Goal: Transaction & Acquisition: Purchase product/service

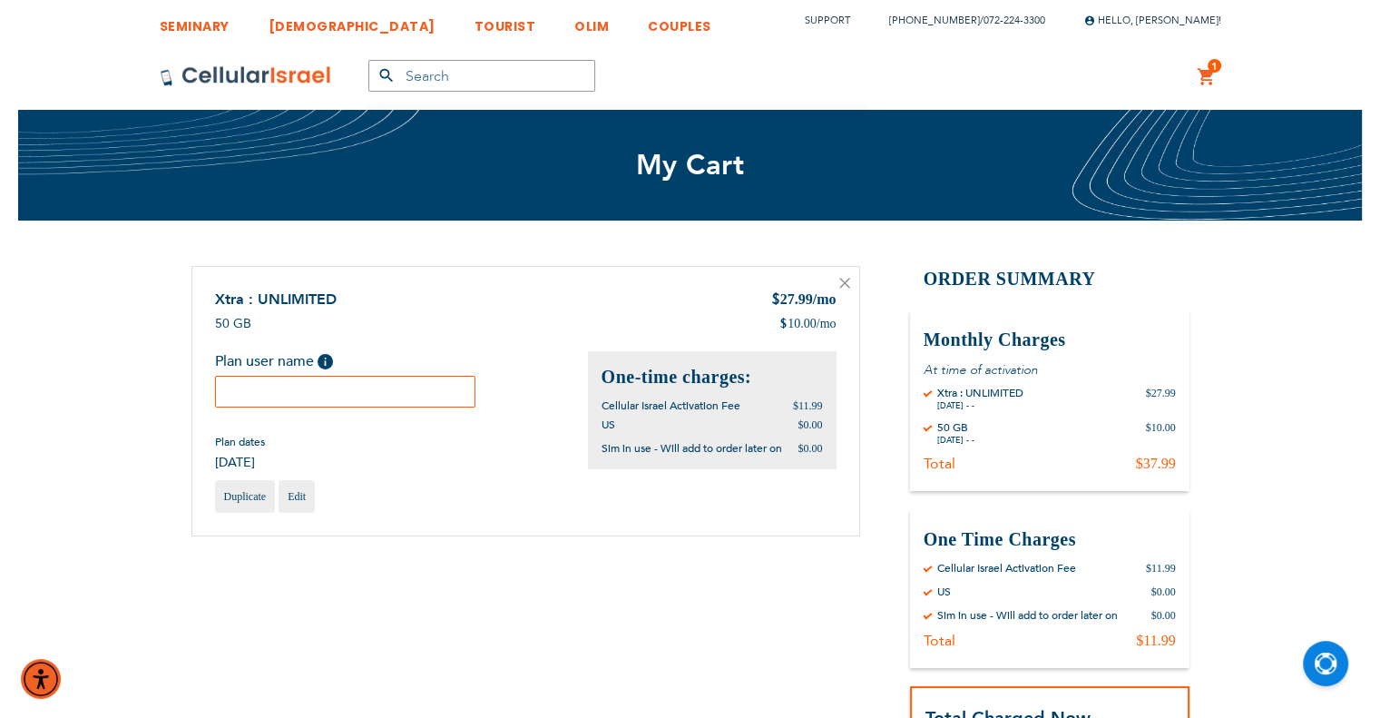
click at [438, 376] on input "text" at bounding box center [345, 392] width 261 height 32
paste input "[PERSON_NAME]"
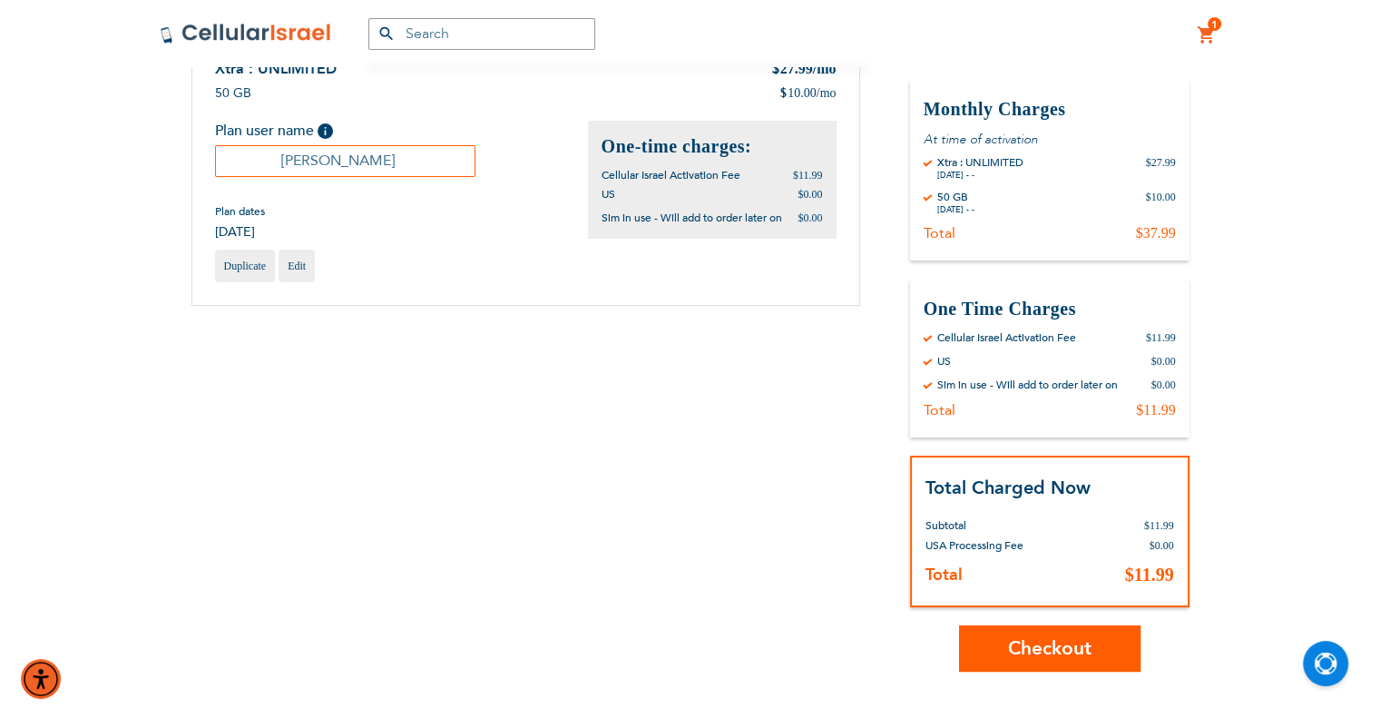
scroll to position [363, 0]
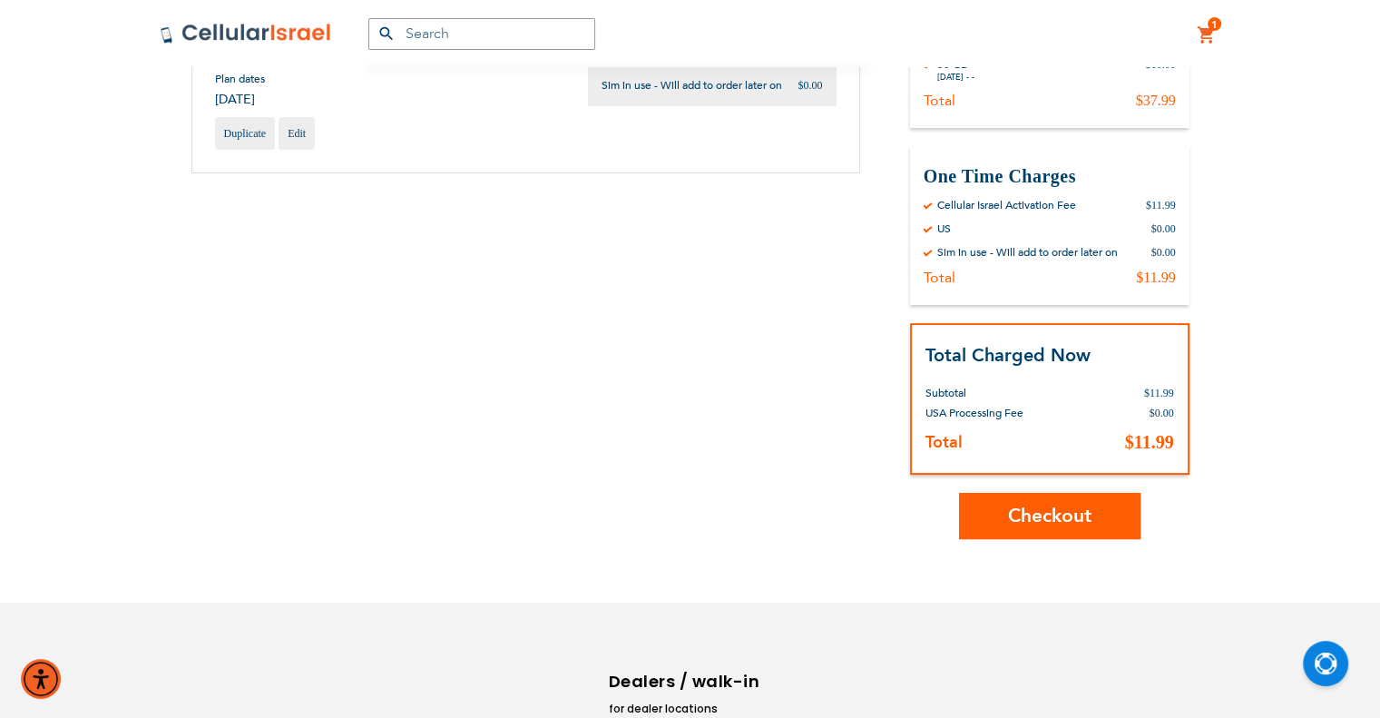
type input "[PERSON_NAME]"
click at [1095, 514] on button "Checkout" at bounding box center [1050, 516] width 182 height 46
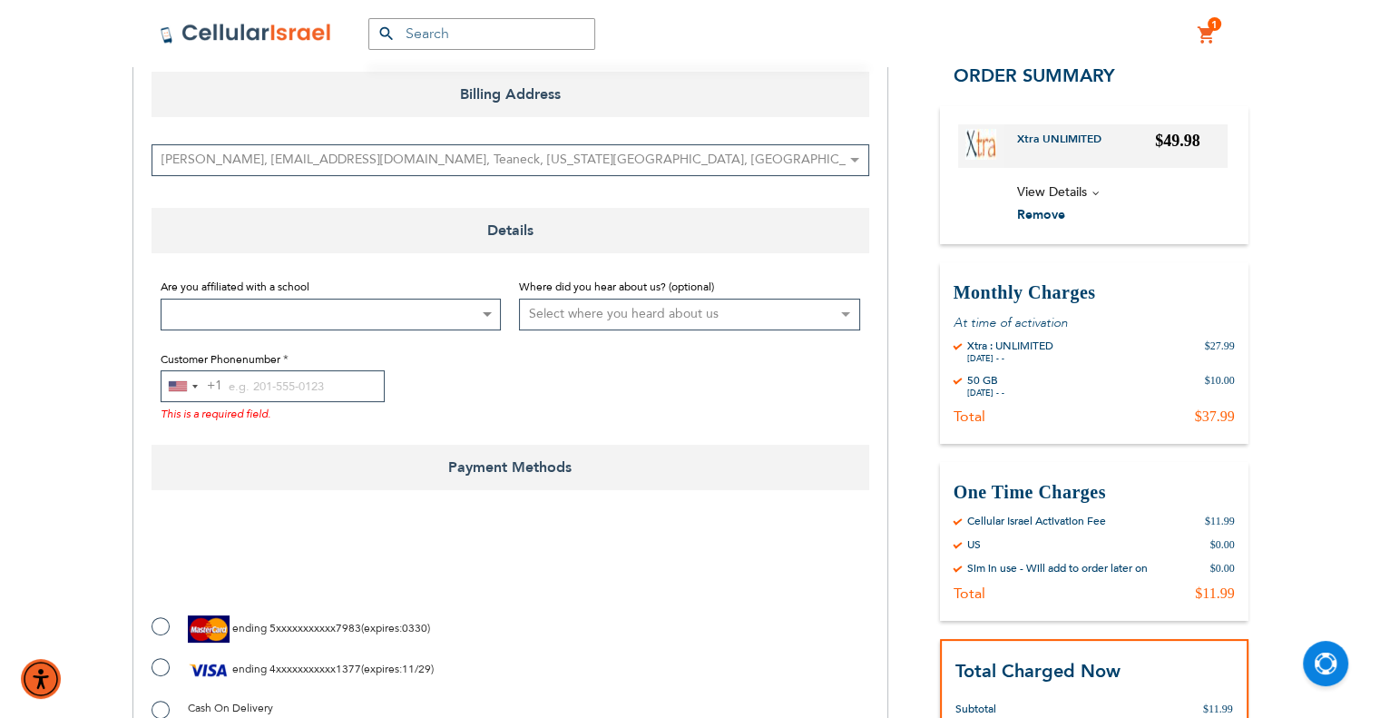
scroll to position [272, 0]
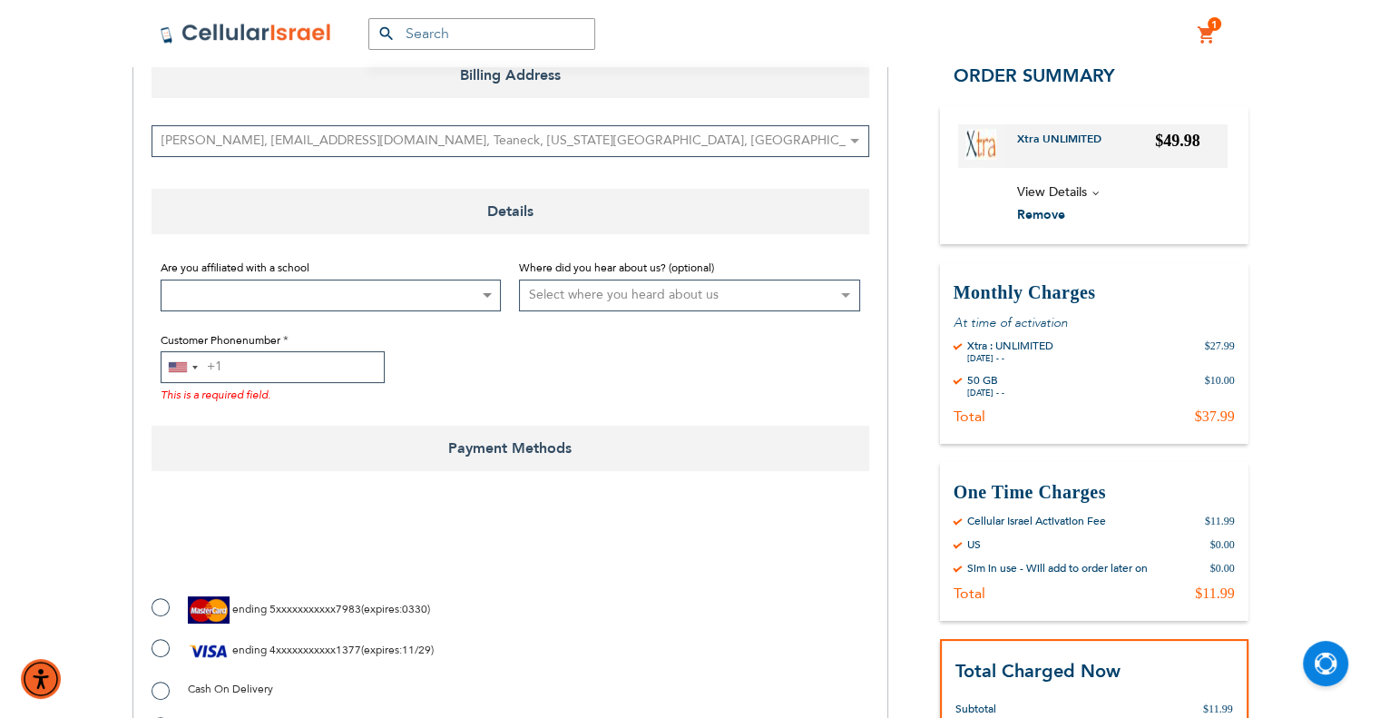
click at [249, 374] on input "Customer Phonenumber" at bounding box center [273, 367] width 224 height 32
click at [167, 610] on label "ending 5xxxxxxxxxxx7983 ( expires : 0330 )" at bounding box center [291, 609] width 279 height 27
radio input "true"
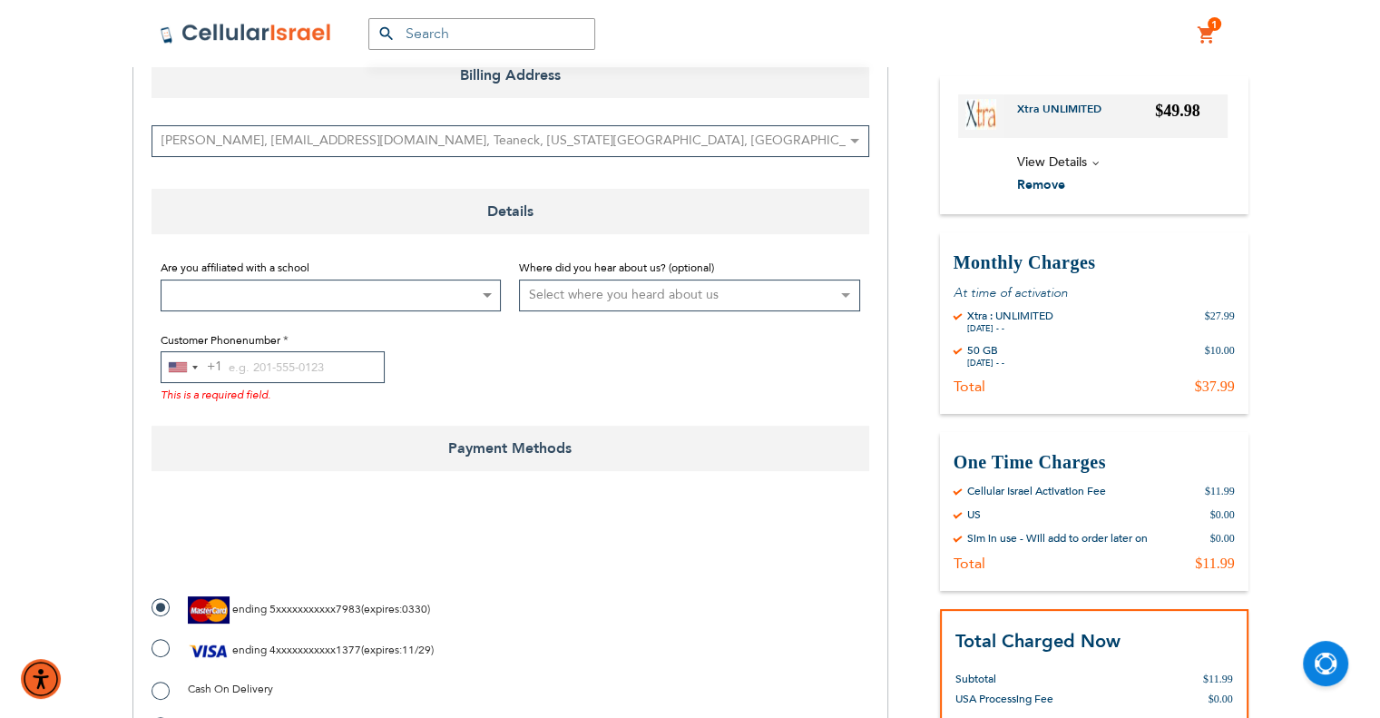
click at [167, 610] on label "ending 5xxxxxxxxxxx7983 ( expires : 0330 )" at bounding box center [291, 609] width 279 height 27
click at [241, 367] on input "Customer Phonenumber" at bounding box center [273, 367] width 224 height 32
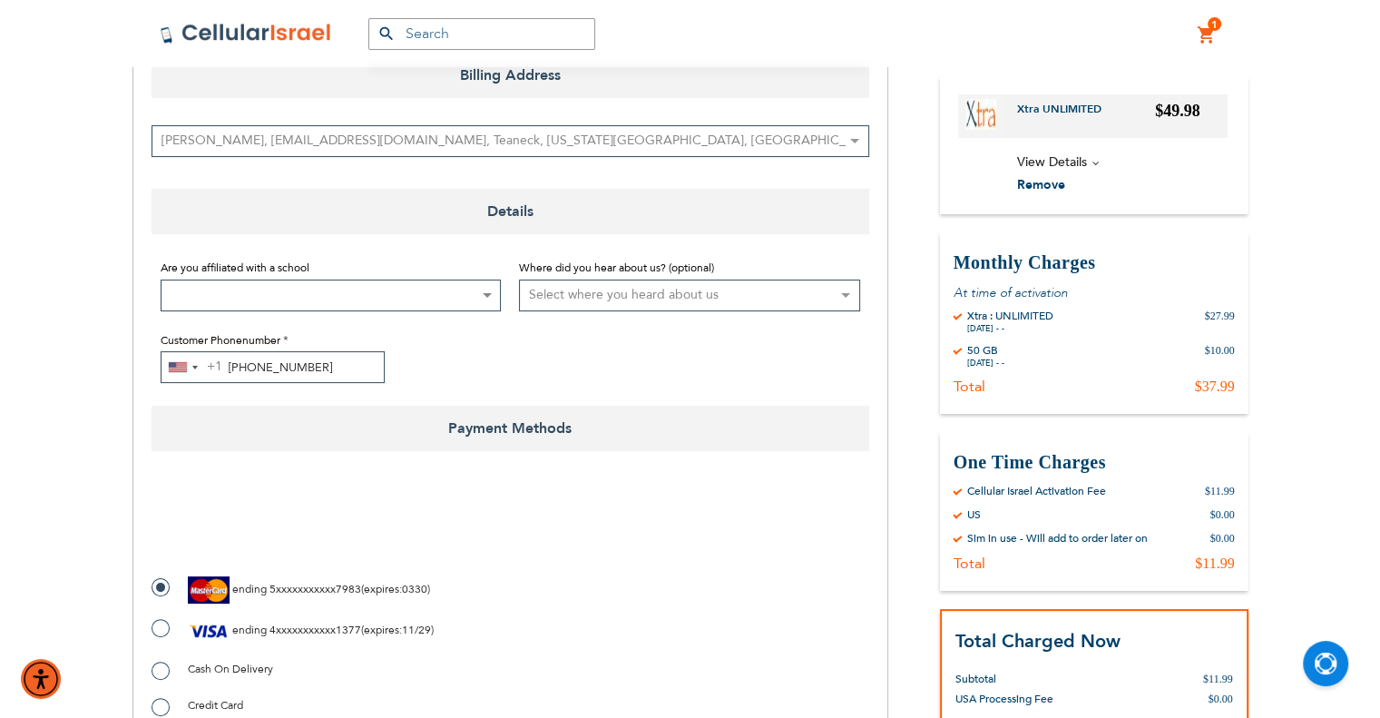
type input "718-289-0195"
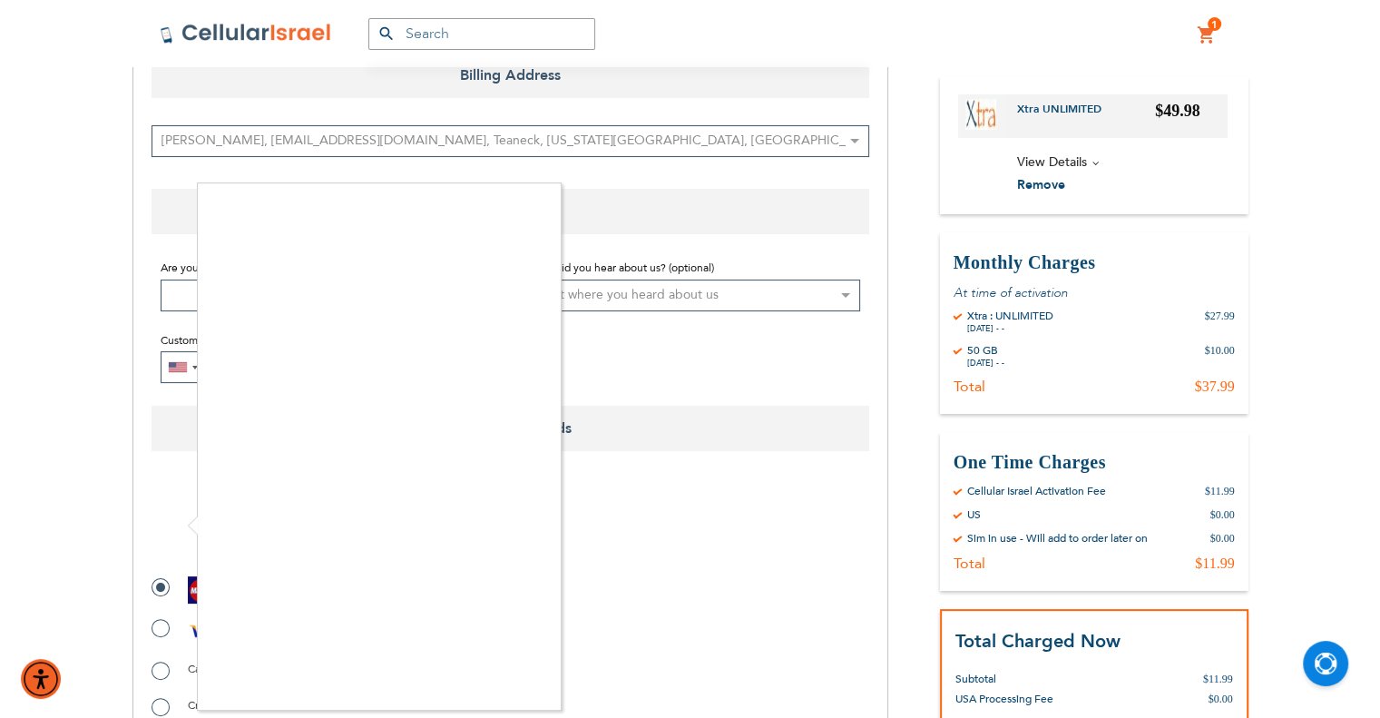
checkbox input "true"
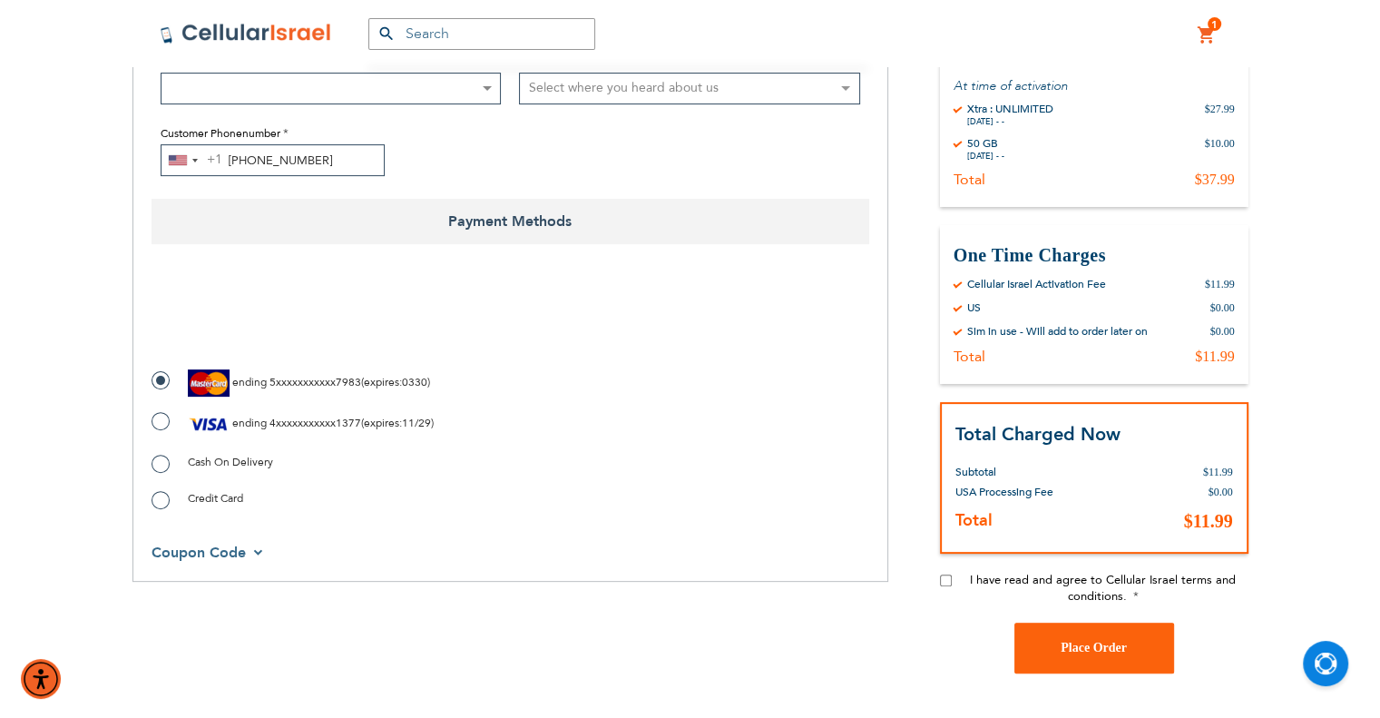
scroll to position [635, 0]
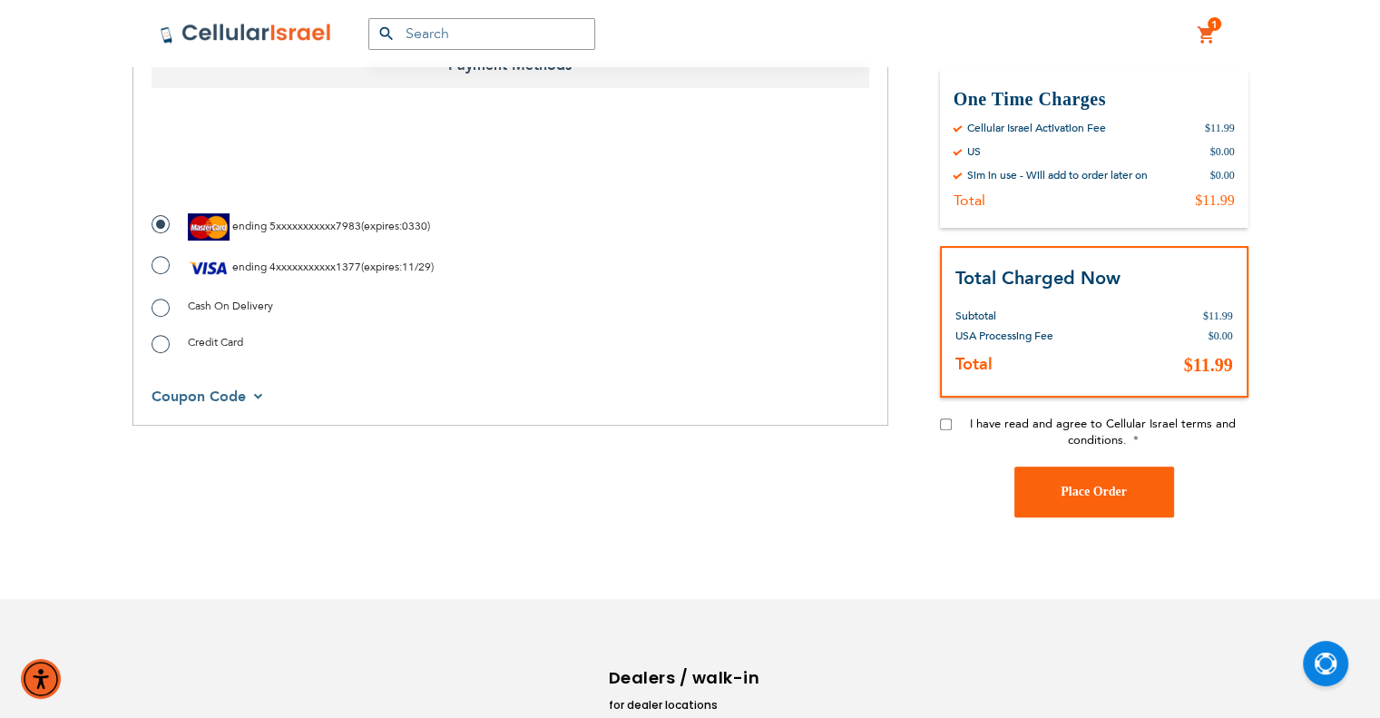
click at [942, 425] on input "I have read and agree to Cellular Israel terms and conditions." at bounding box center [946, 424] width 12 height 12
checkbox input "true"
click at [1090, 496] on span "Place Order" at bounding box center [1094, 492] width 66 height 14
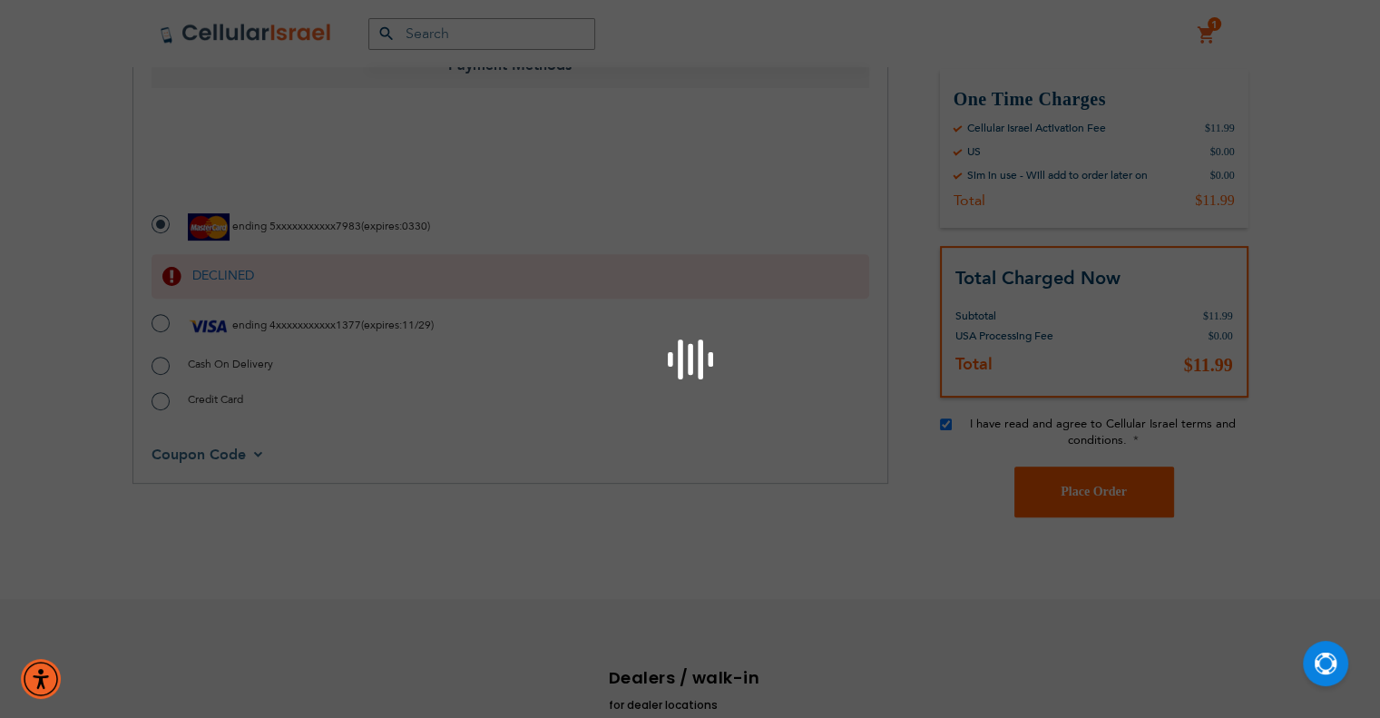
scroll to position [530, 0]
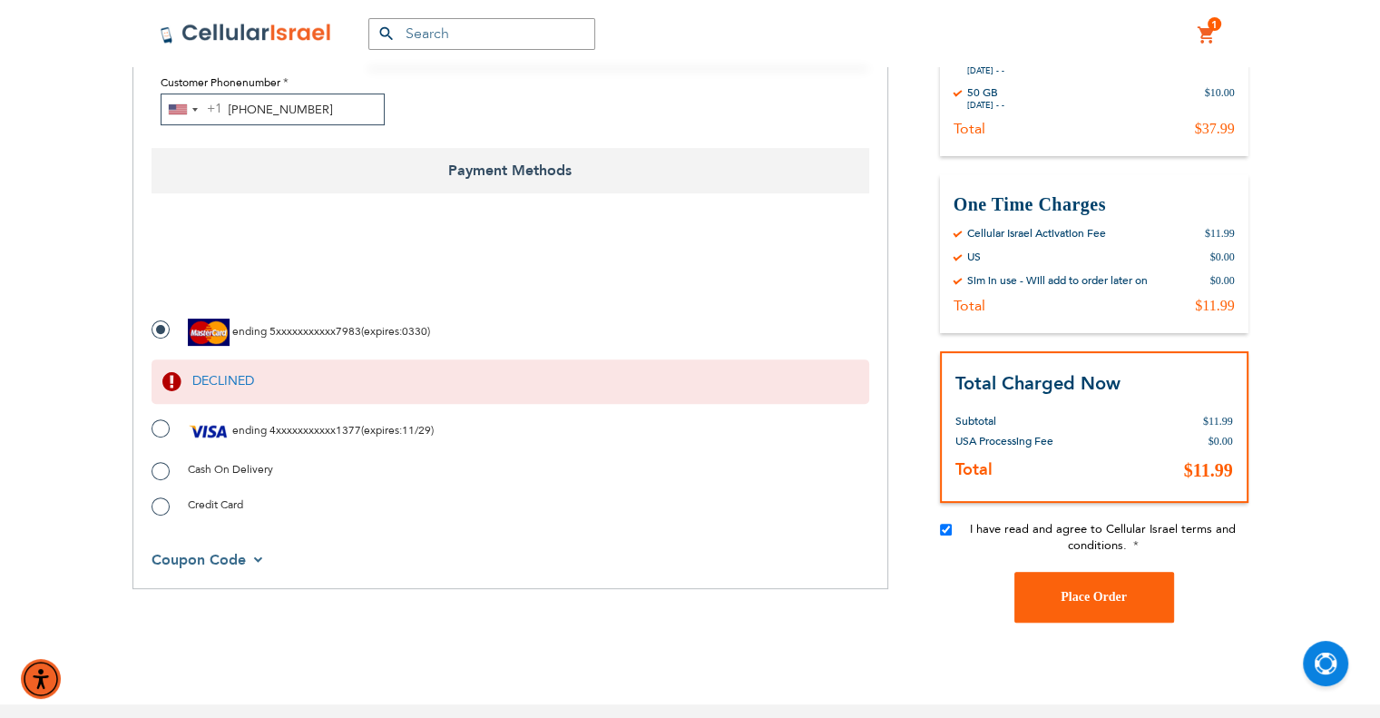
click at [162, 433] on label "ending 4xxxxxxxxxxx1377 ( expires : 11/29 )" at bounding box center [293, 430] width 282 height 27
radio input "true"
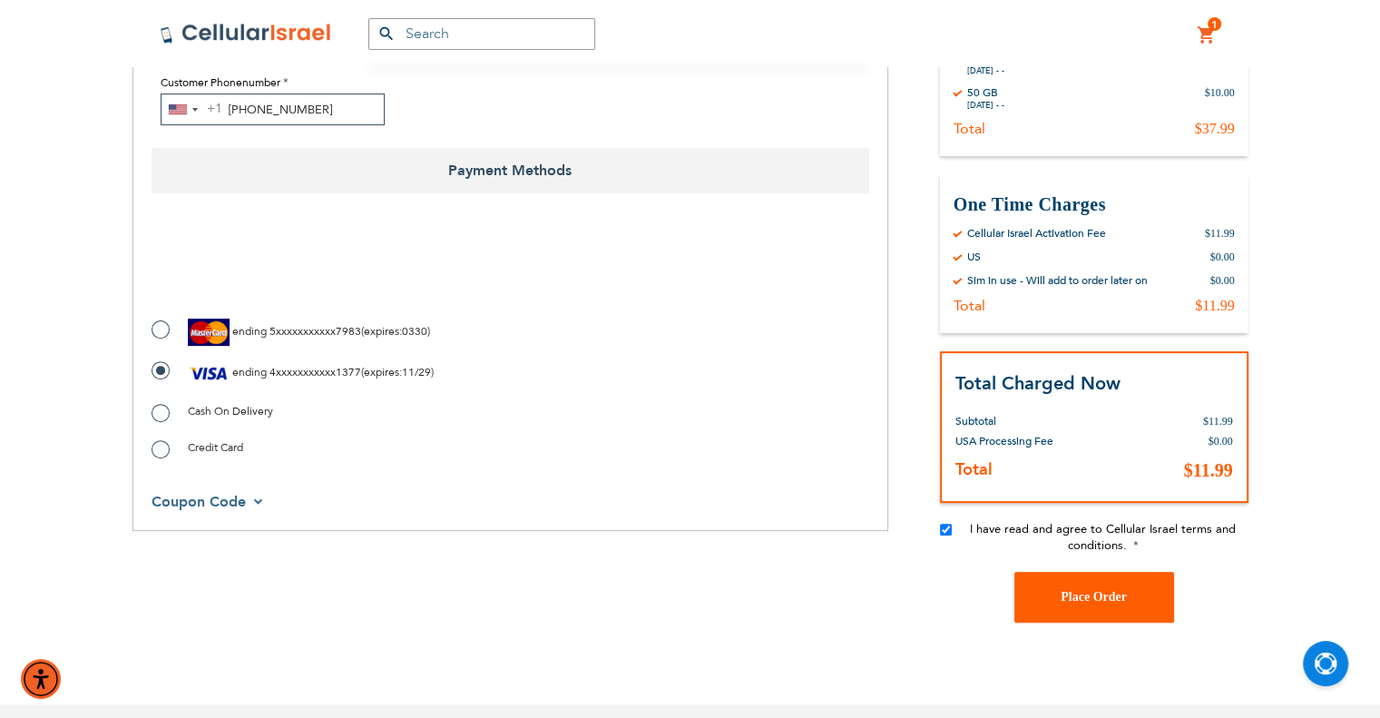
click at [1026, 576] on button "Place Order" at bounding box center [1095, 597] width 160 height 51
